Goal: Task Accomplishment & Management: Manage account settings

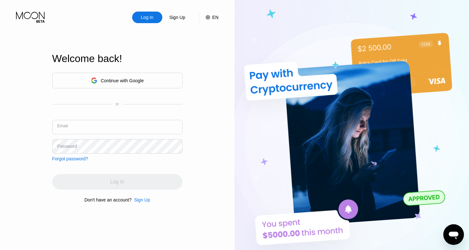
click at [102, 125] on input "text" at bounding box center [117, 127] width 130 height 14
type input "[EMAIL_ADDRESS][DOMAIN_NAME]"
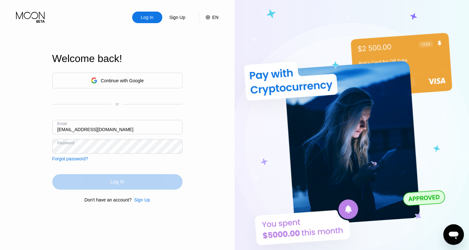
click at [107, 174] on div "Log In" at bounding box center [117, 181] width 130 height 15
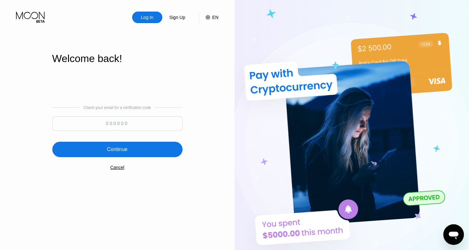
click at [124, 131] on div at bounding box center [117, 125] width 130 height 18
click at [114, 124] on input at bounding box center [117, 123] width 130 height 14
type input "178955"
click at [115, 147] on div "Continue" at bounding box center [117, 149] width 21 height 6
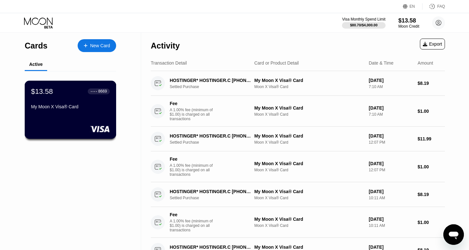
click at [82, 108] on div "My Moon X Visa® Card" at bounding box center [70, 106] width 79 height 5
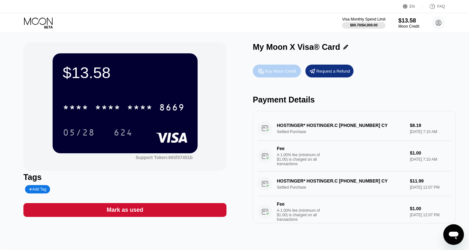
click at [283, 67] on div "Buy Moon Credit" at bounding box center [277, 71] width 48 height 13
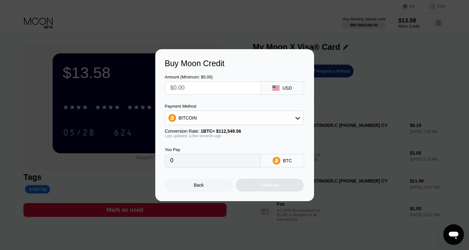
click at [258, 116] on div "BITCOIN" at bounding box center [234, 117] width 138 height 13
